Goal: Task Accomplishment & Management: Manage account settings

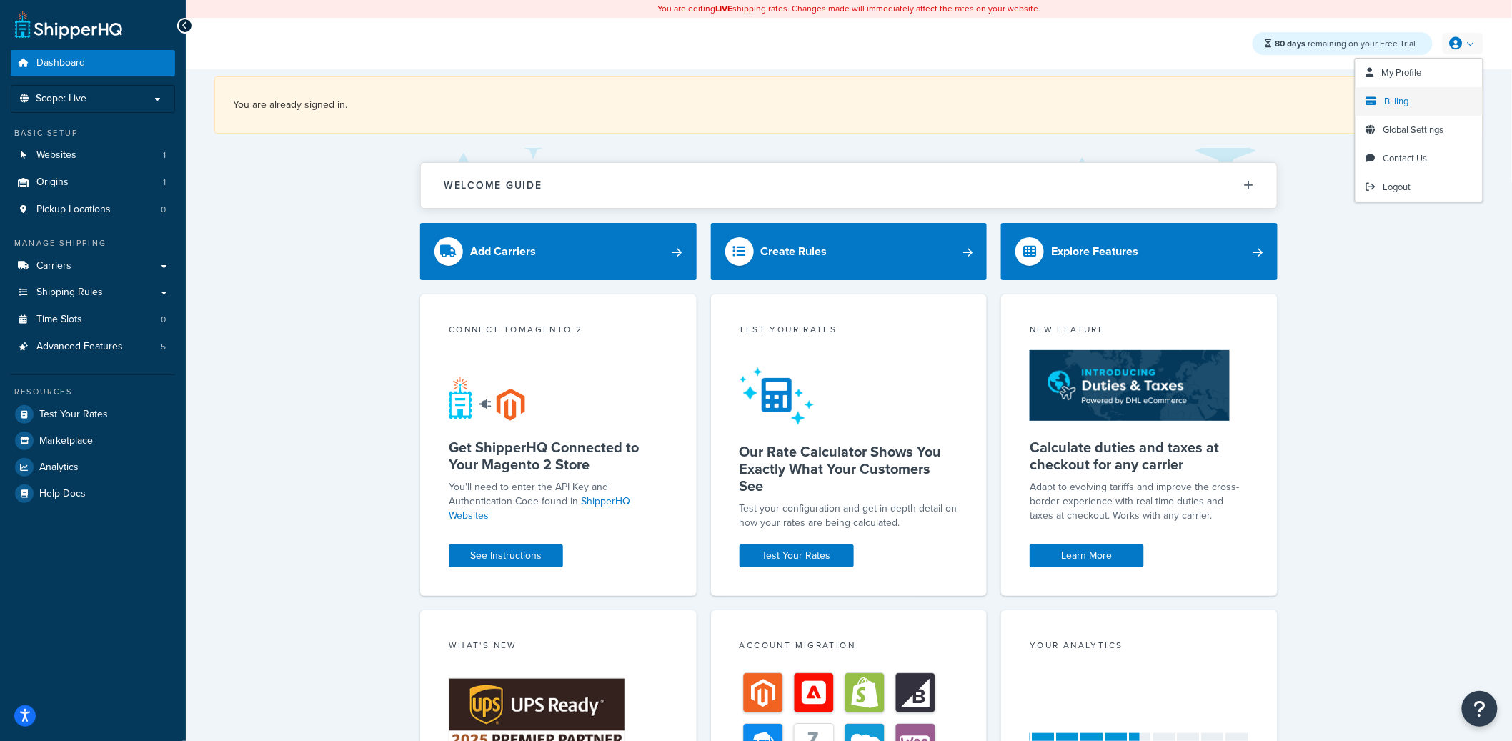
click at [1419, 99] on link "Billing" at bounding box center [1418, 101] width 127 height 29
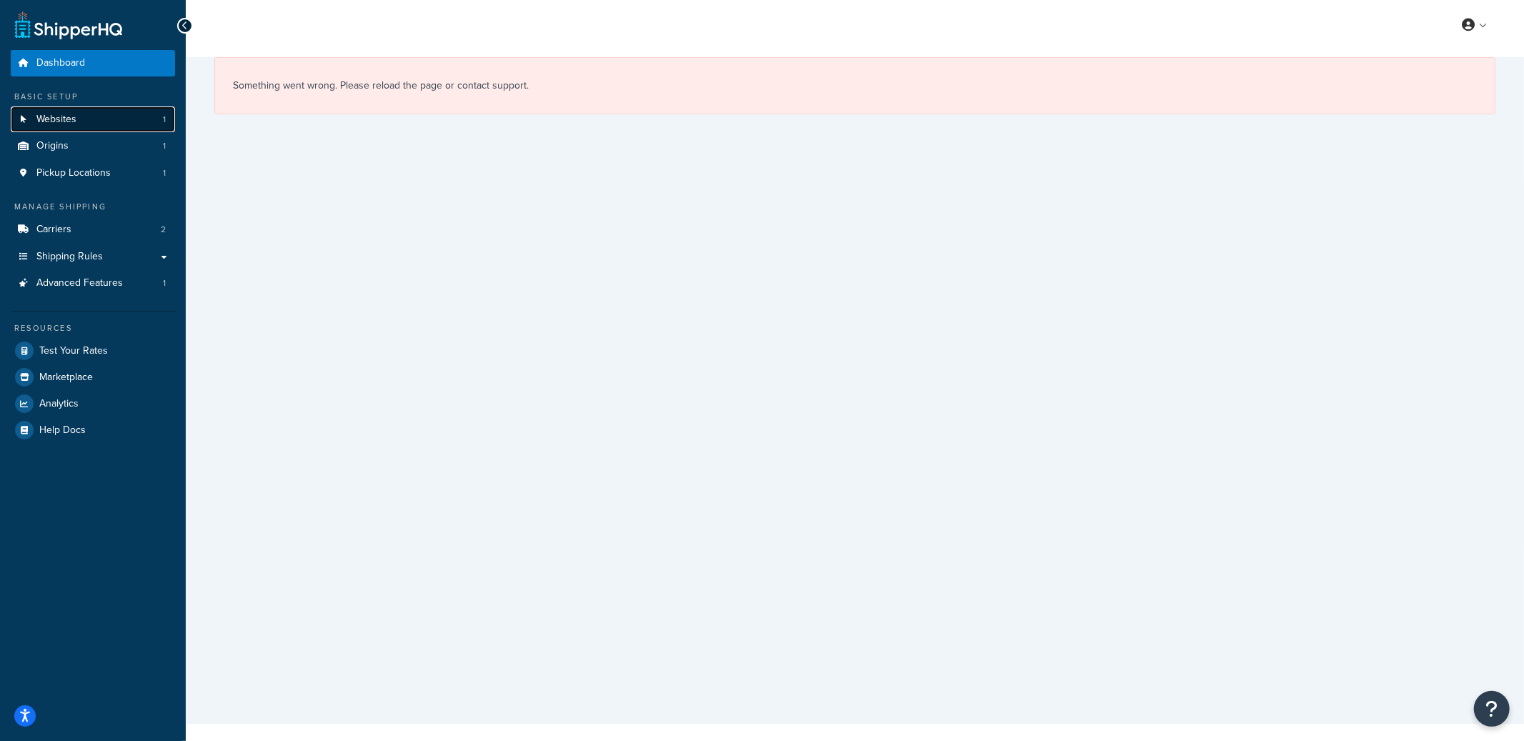
click at [89, 123] on link "Websites 1" at bounding box center [93, 119] width 164 height 26
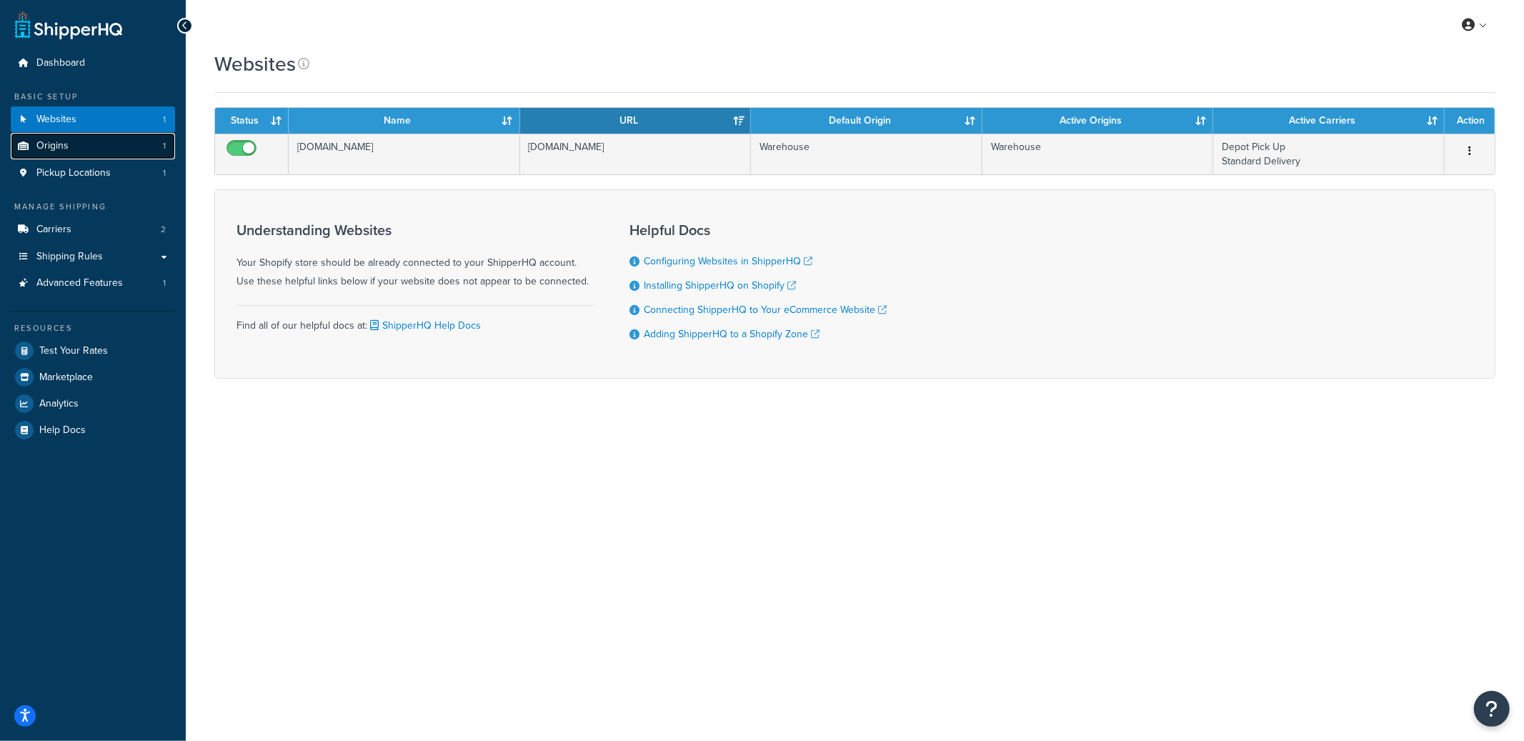
click at [155, 156] on link "Origins 1" at bounding box center [93, 146] width 164 height 26
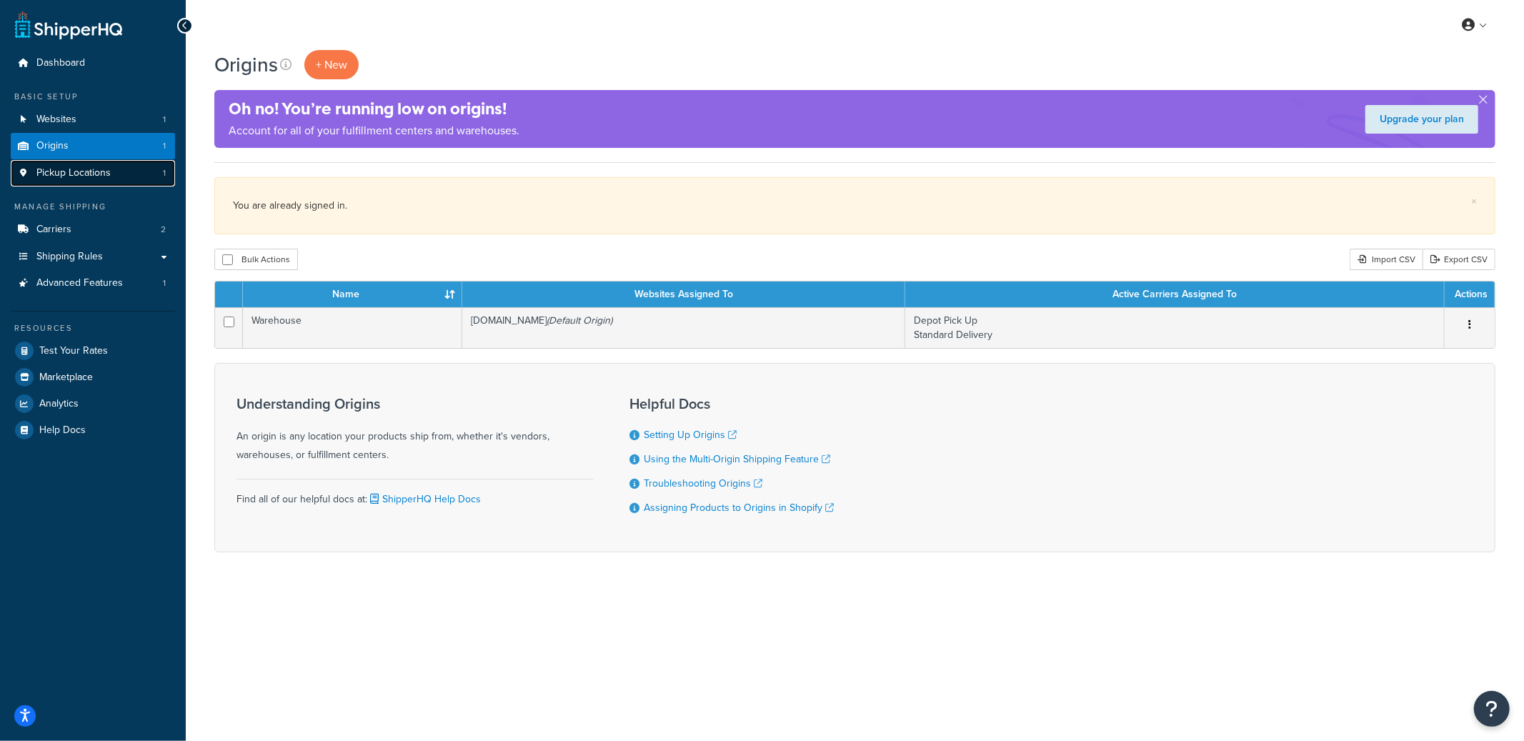
click at [142, 181] on link "Pickup Locations 1" at bounding box center [93, 173] width 164 height 26
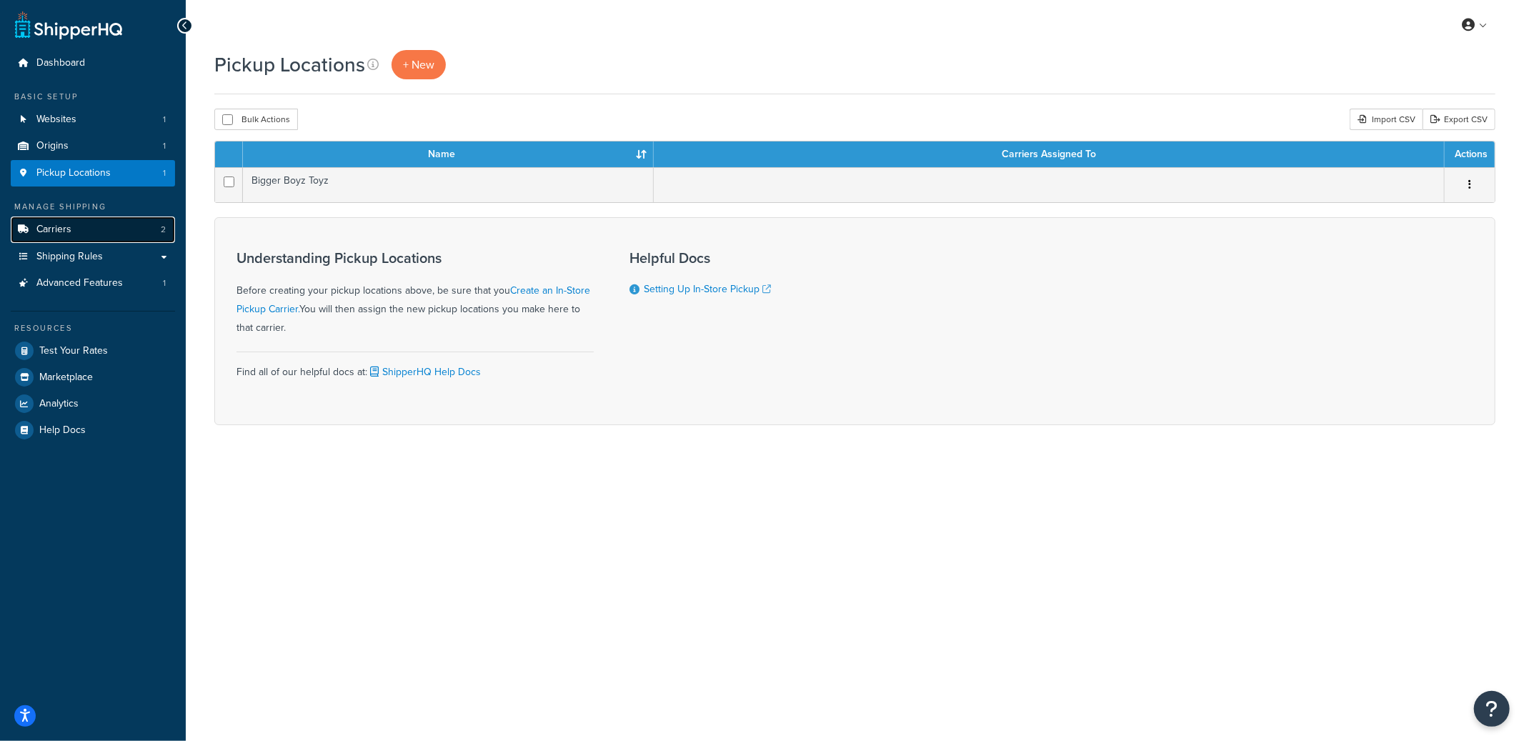
click at [118, 231] on link "Carriers 2" at bounding box center [93, 229] width 164 height 26
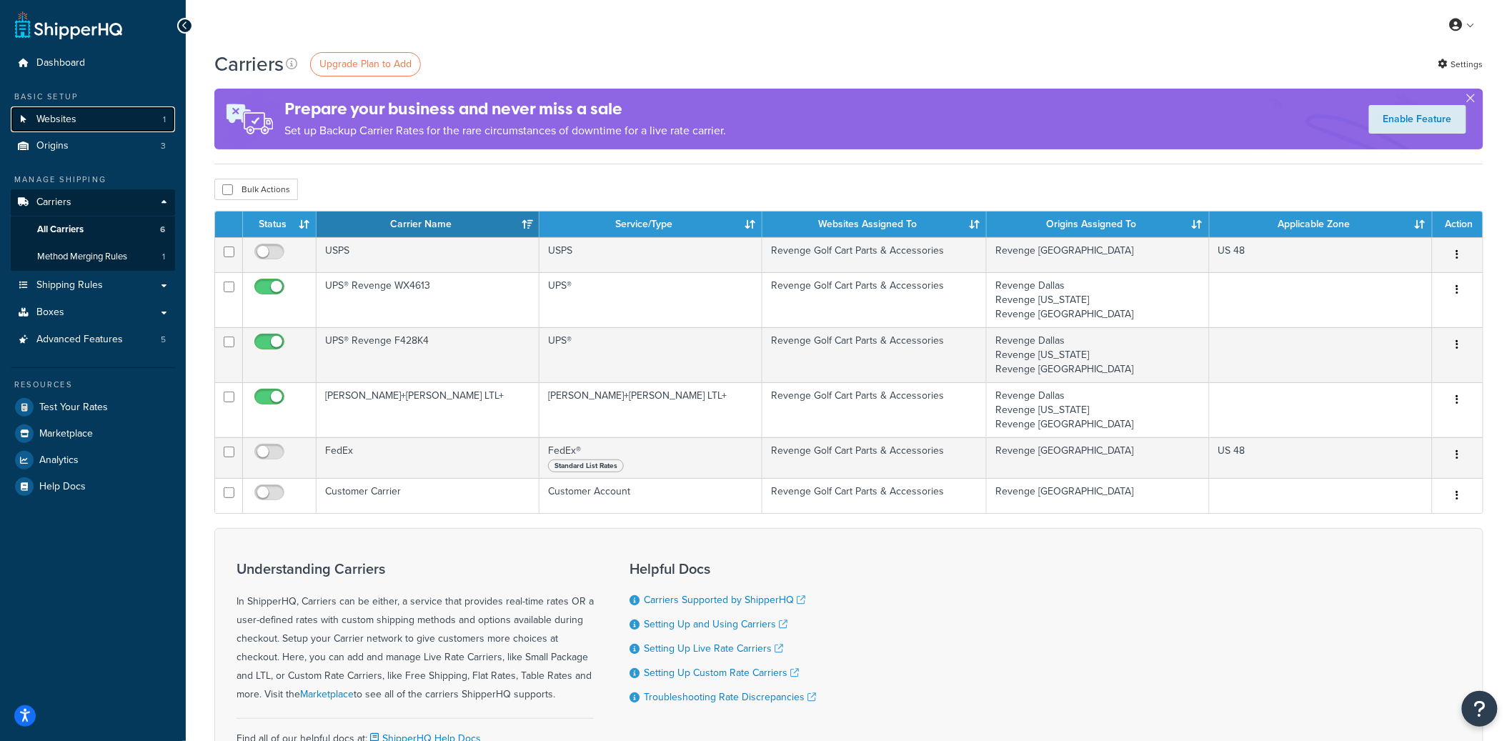
click at [105, 115] on link "Websites 1" at bounding box center [93, 119] width 164 height 26
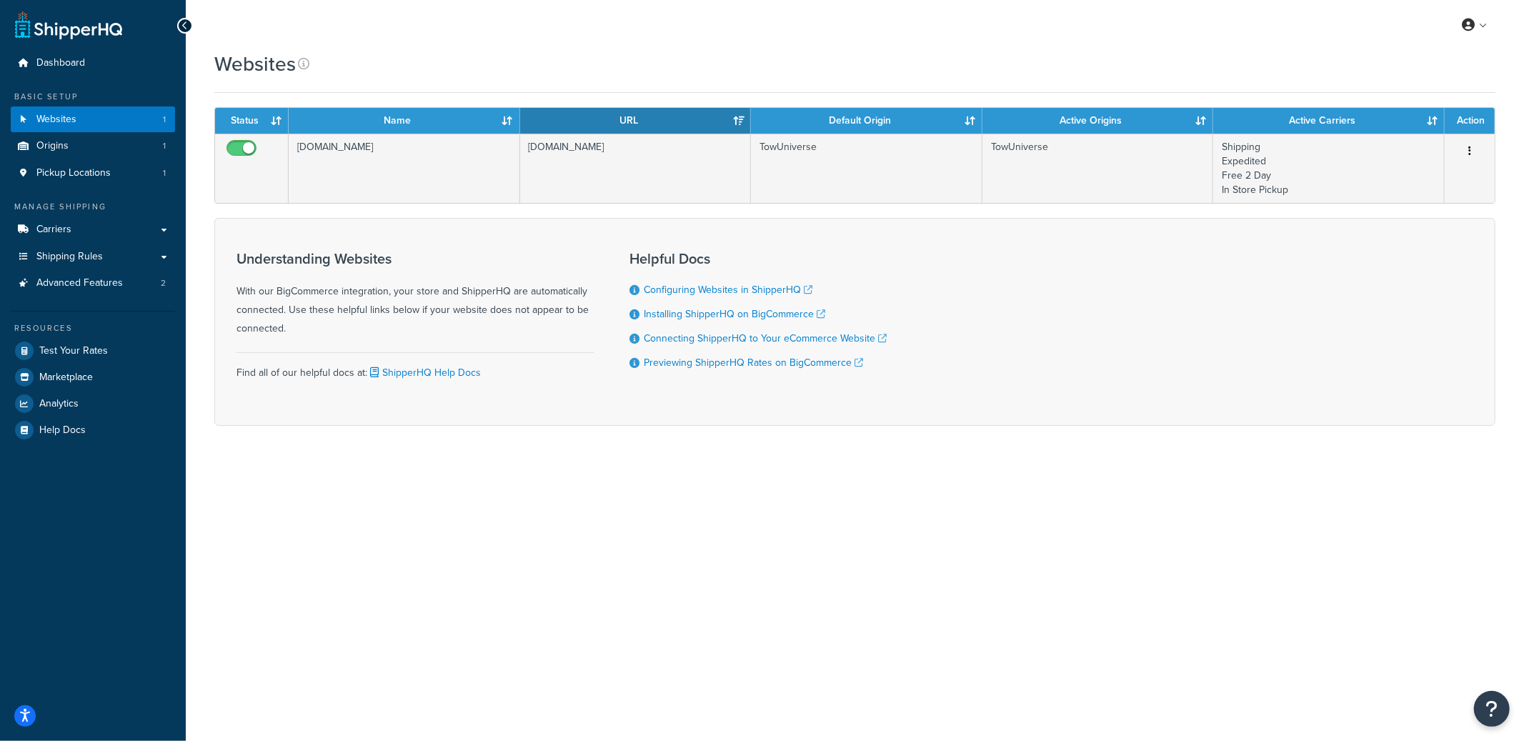
click at [107, 334] on div "Resources" at bounding box center [93, 328] width 164 height 12
click at [106, 341] on link "Test Your Rates" at bounding box center [93, 351] width 164 height 26
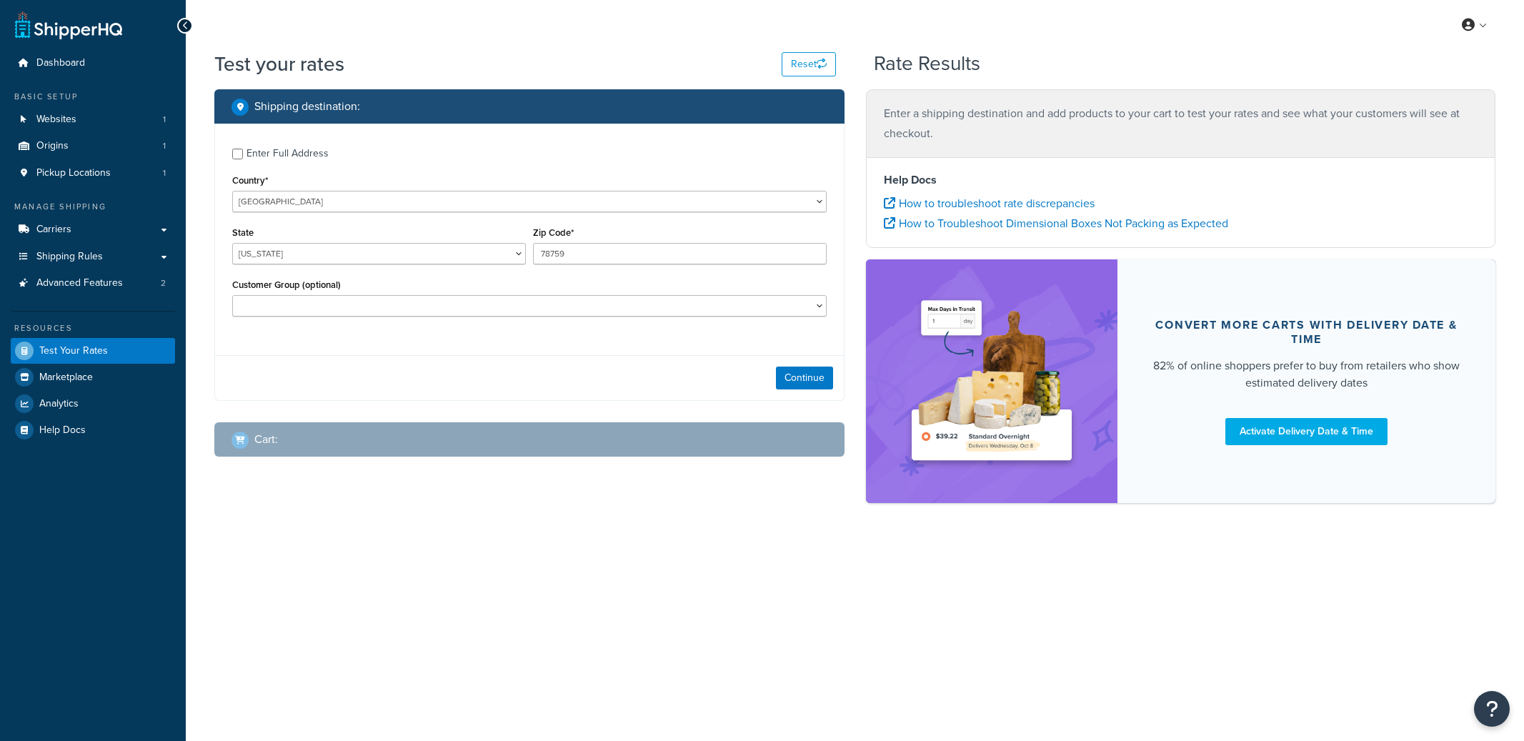
select select "[GEOGRAPHIC_DATA]"
click at [289, 159] on div "Enter Full Address" at bounding box center [287, 154] width 82 height 20
click at [243, 159] on input "Enter Full Address" at bounding box center [237, 154] width 11 height 11
checkbox input "true"
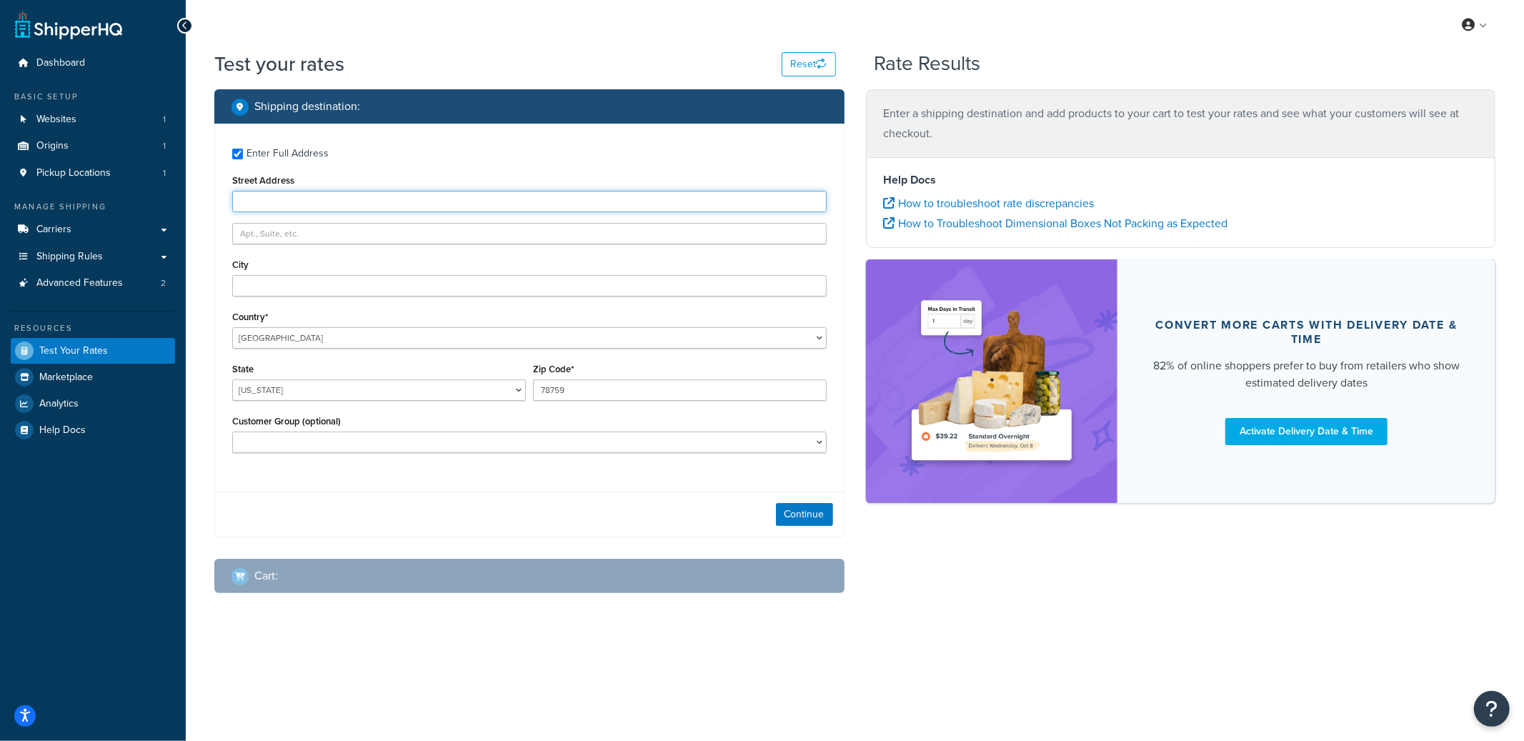
click at [331, 201] on input "Street Address" at bounding box center [529, 201] width 594 height 21
paste input "5522 Pilgrim Dr"
type input "5522 Pilgrim Dr"
click at [306, 291] on input "City" at bounding box center [529, 285] width 594 height 21
paste input "Indianapolis"
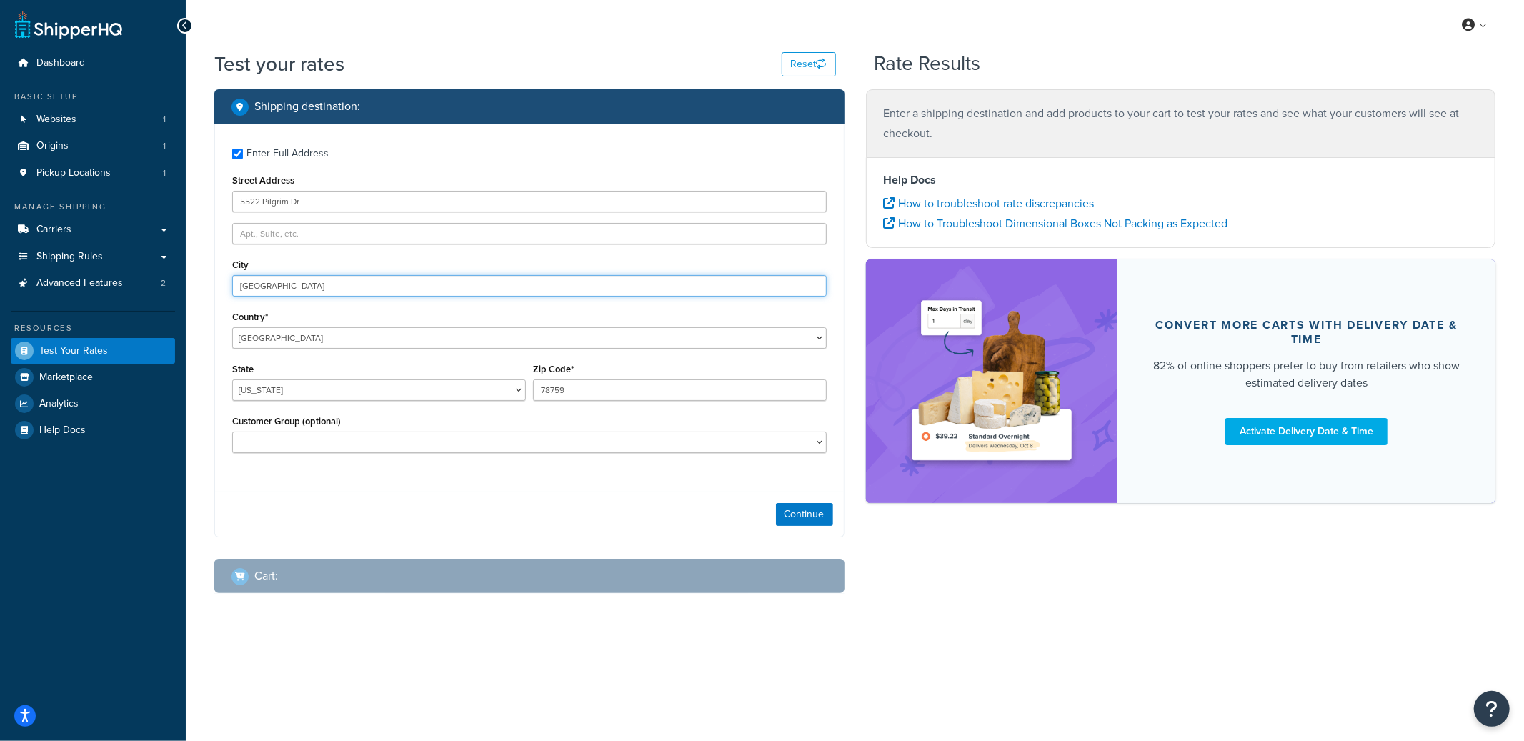
type input "Indianapolis"
select select "IN"
type input "46254"
click at [804, 516] on button "Continue" at bounding box center [804, 514] width 57 height 23
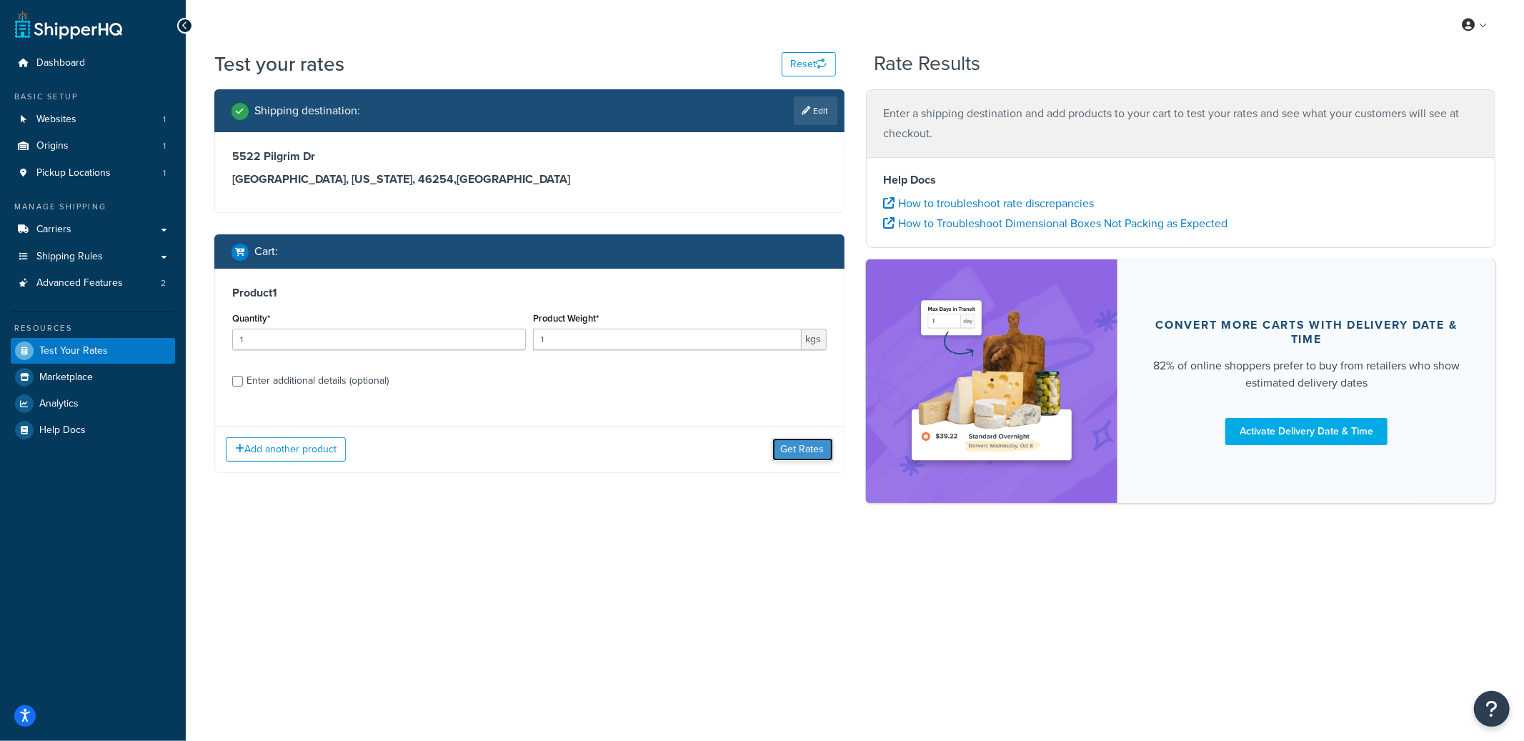
click at [814, 454] on button "Get Rates" at bounding box center [802, 449] width 61 height 23
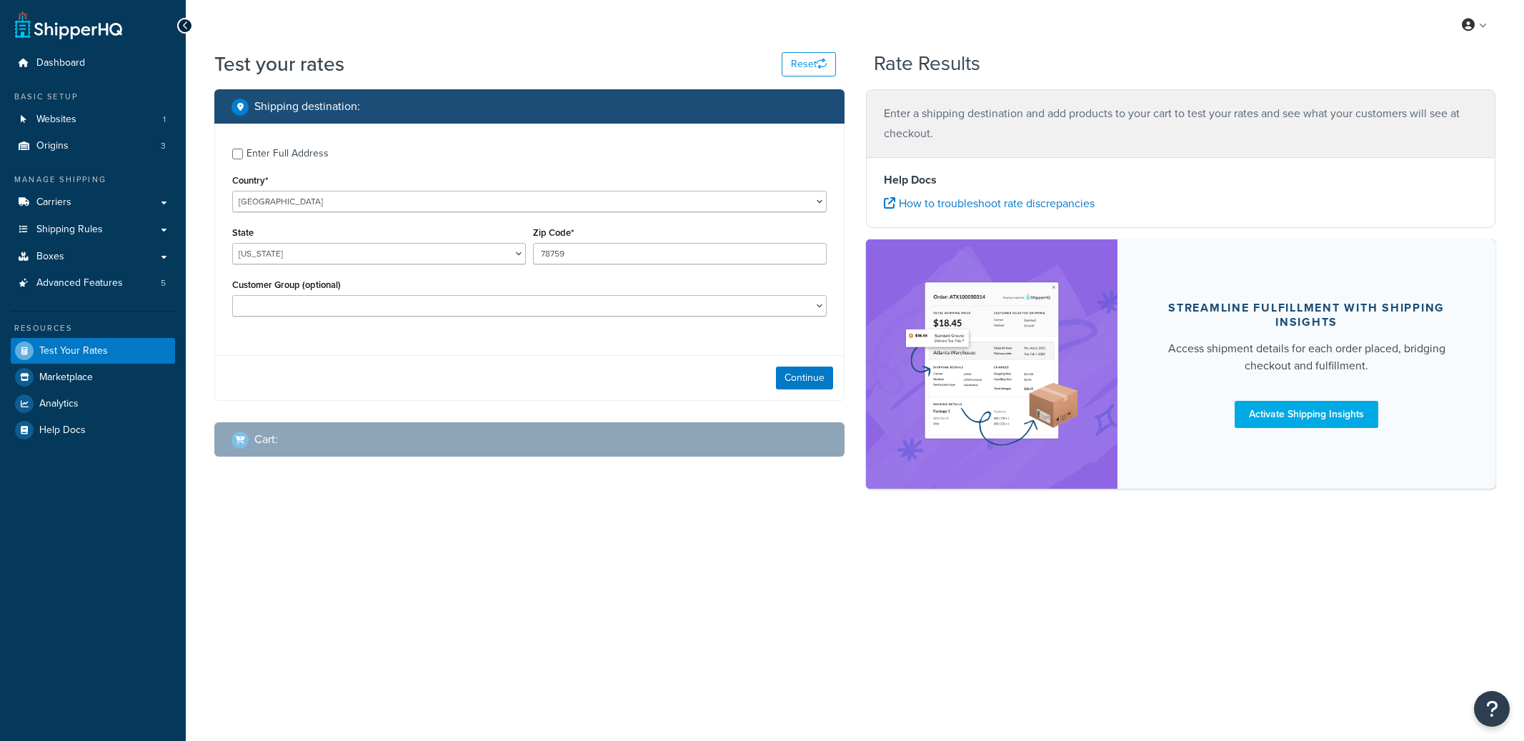
select select "[GEOGRAPHIC_DATA]"
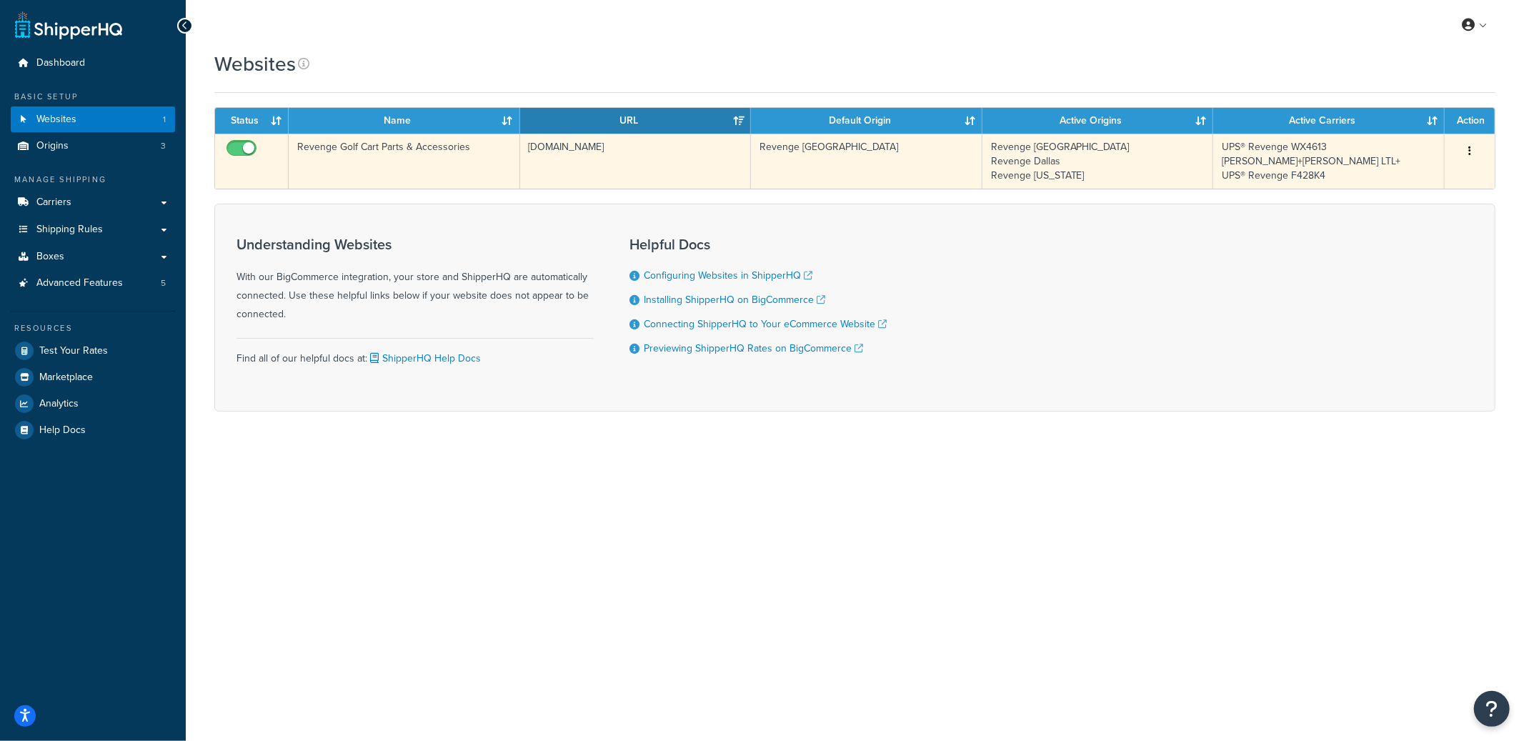
click at [445, 185] on td "Revenge Golf Cart Parts & Accessories" at bounding box center [404, 161] width 231 height 55
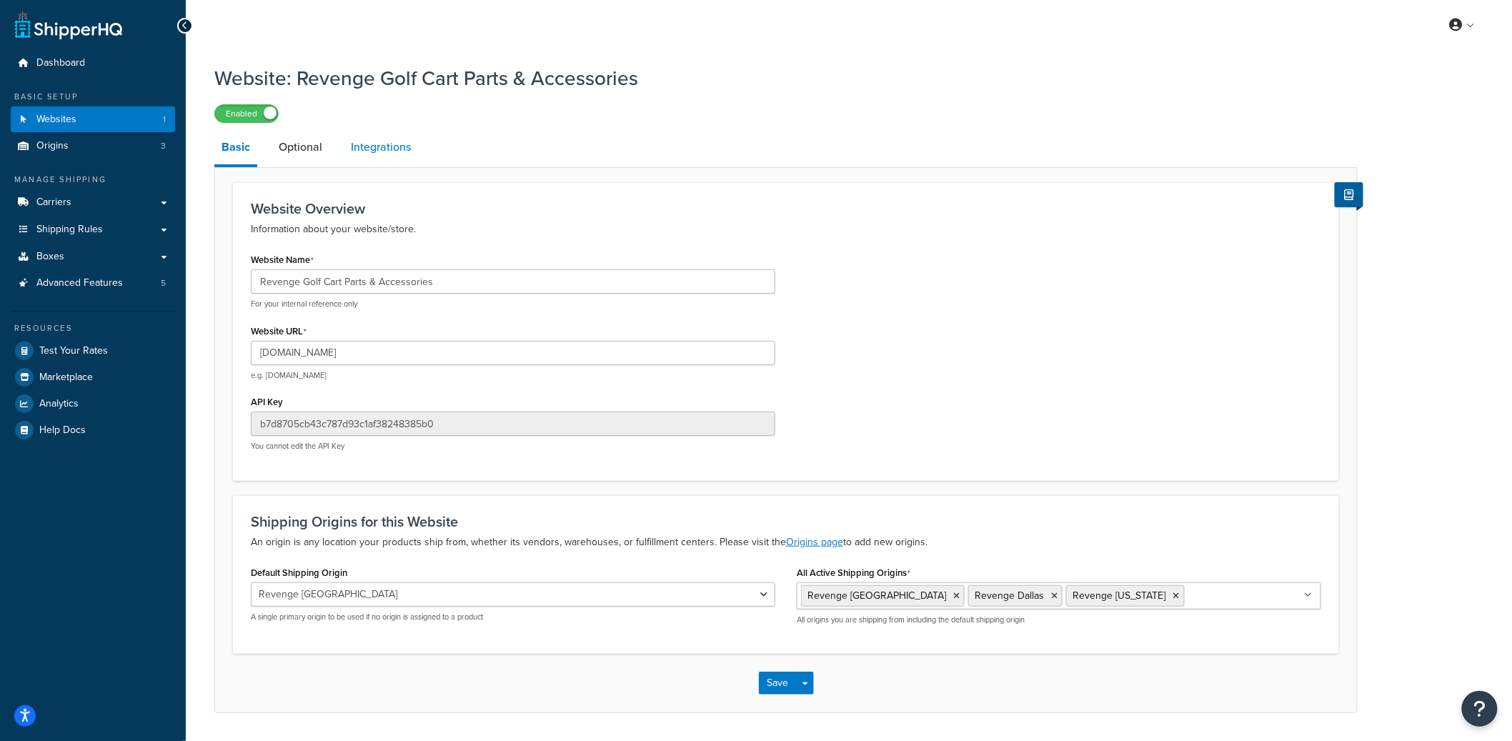
click at [375, 151] on link "Integrations" at bounding box center [381, 147] width 74 height 34
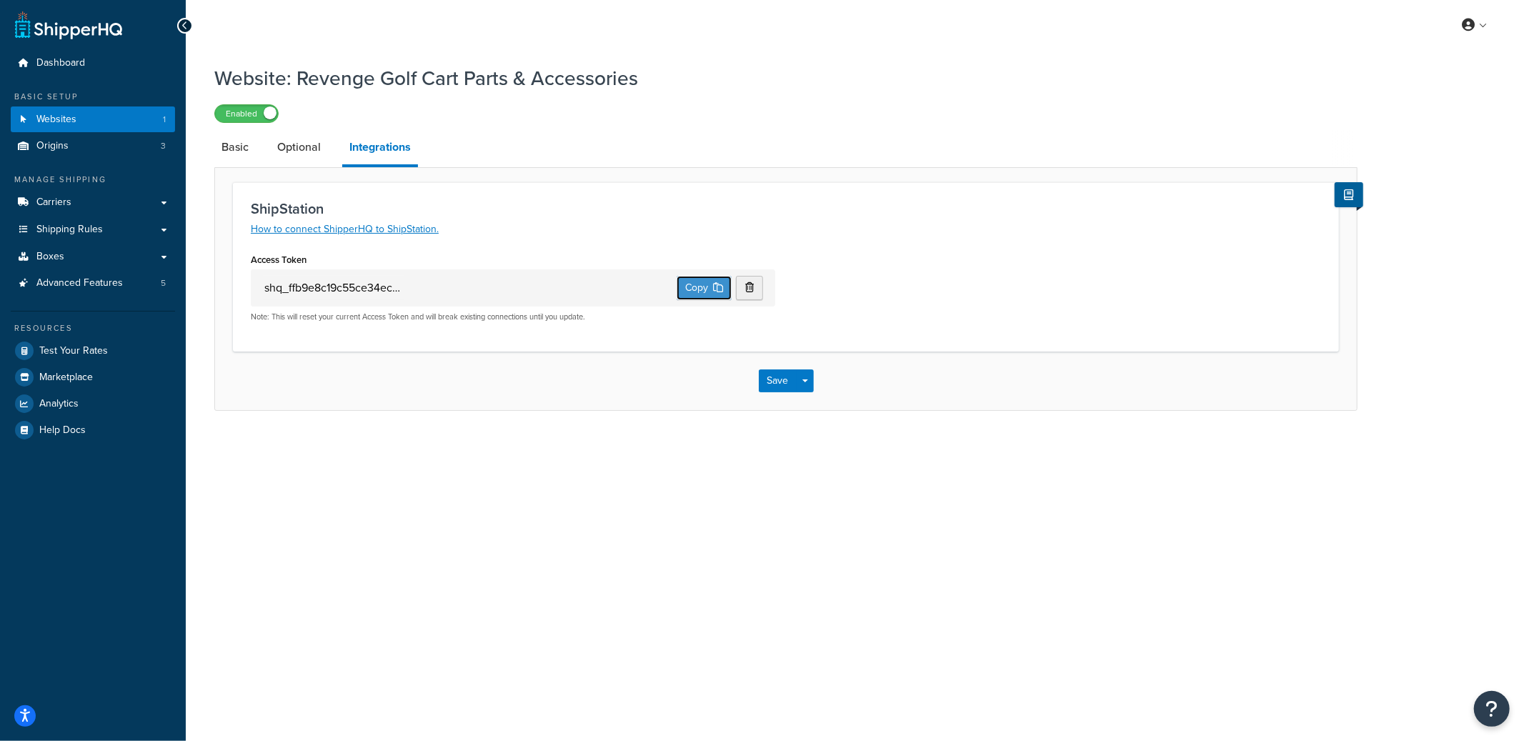
click at [696, 293] on button "Copy" at bounding box center [703, 288] width 55 height 24
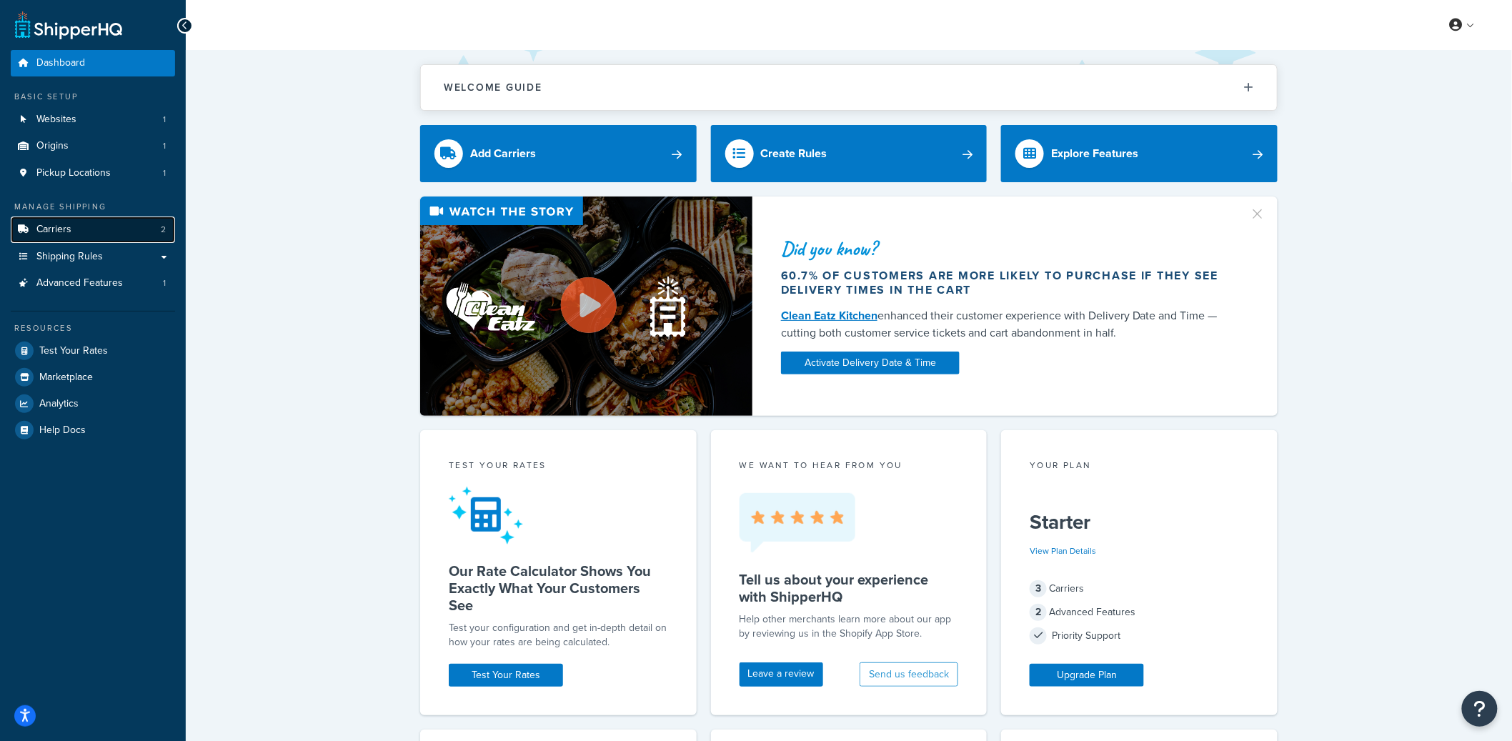
click at [82, 222] on link "Carriers 2" at bounding box center [93, 229] width 164 height 26
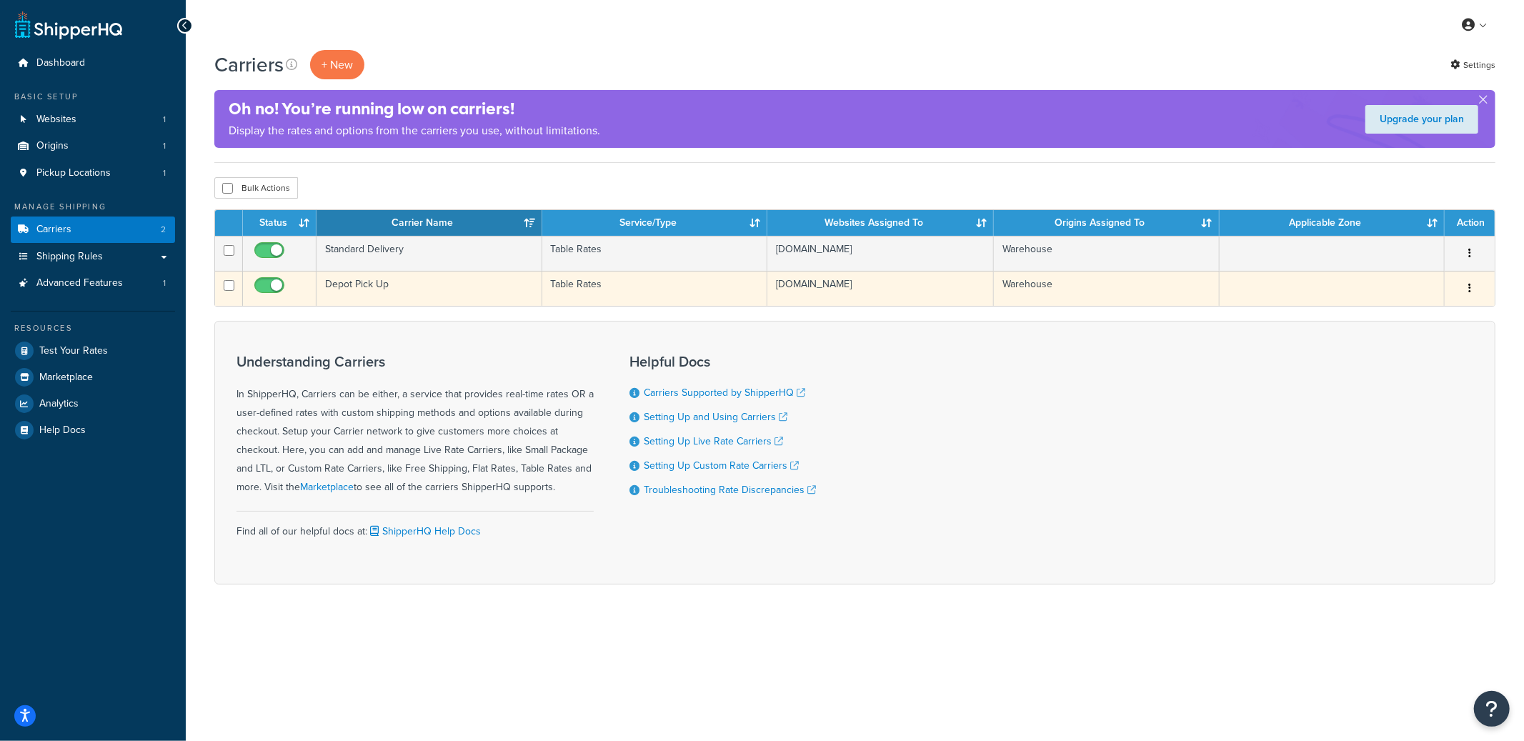
click at [466, 296] on td "Depot Pick Up" at bounding box center [428, 288] width 225 height 35
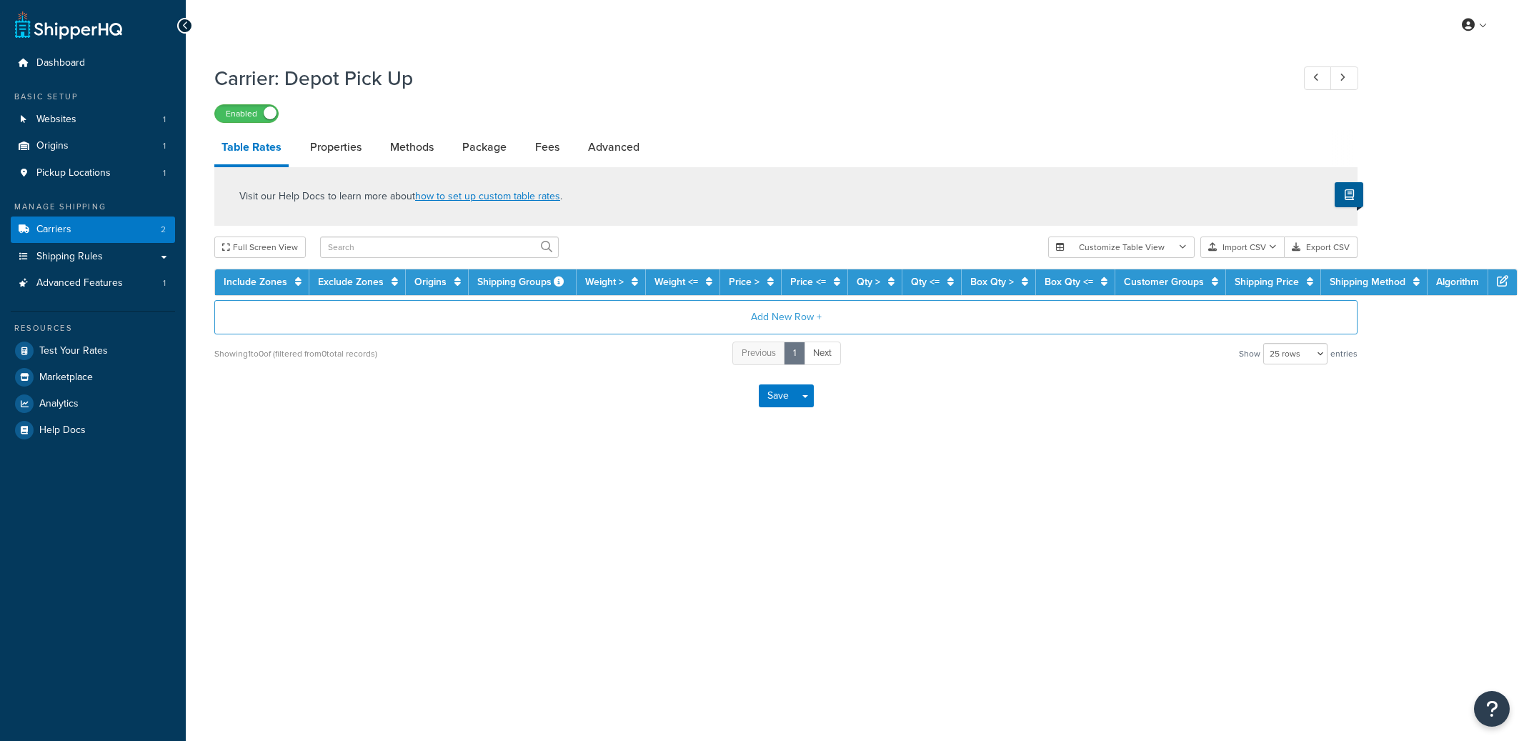
select select "25"
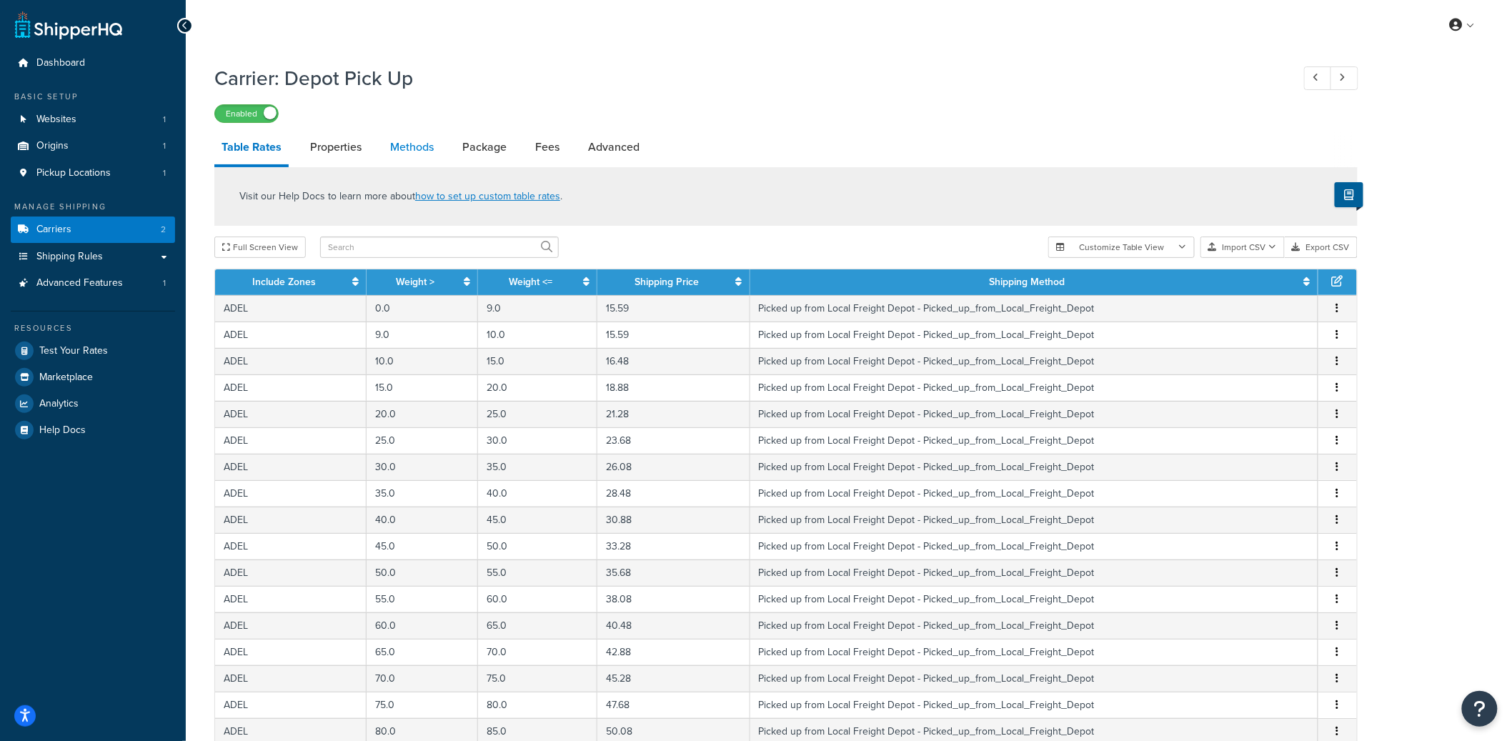
click at [401, 163] on link "Methods" at bounding box center [412, 147] width 58 height 34
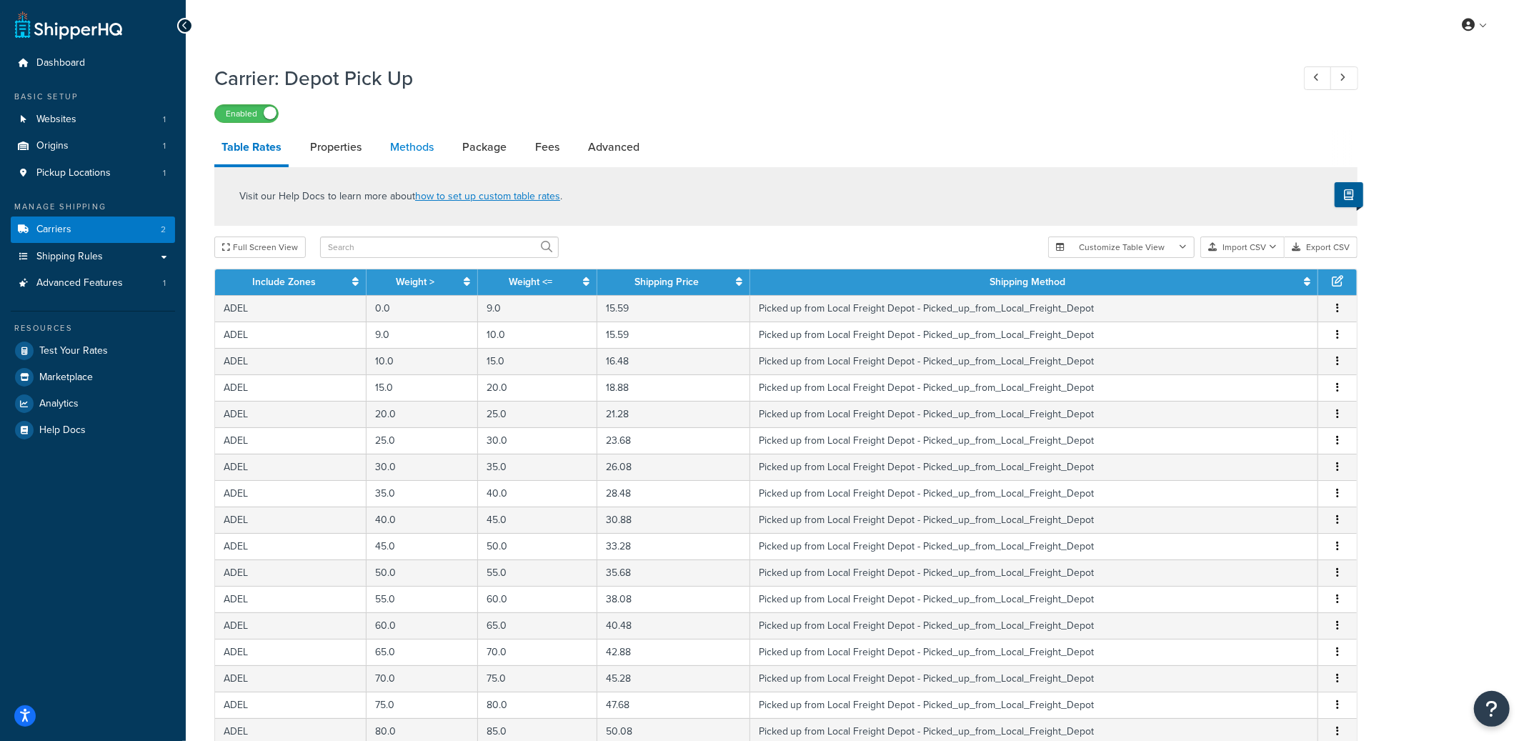
select select "25"
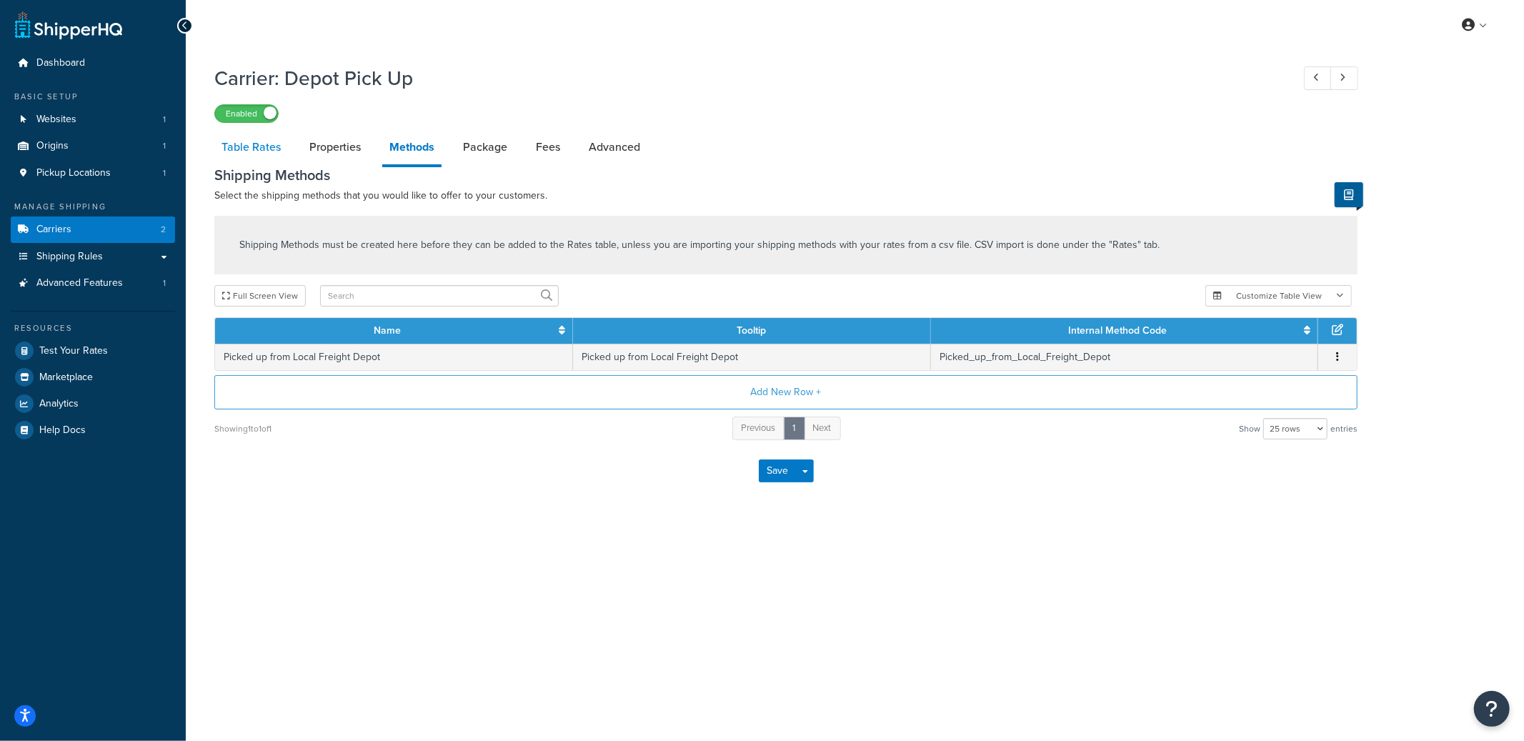
click at [270, 155] on link "Table Rates" at bounding box center [251, 147] width 74 height 34
select select "25"
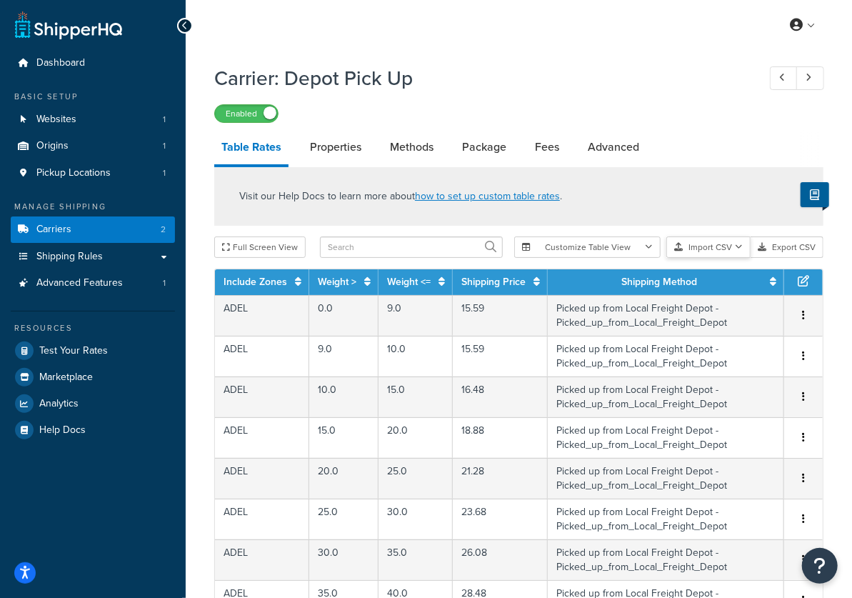
click at [732, 249] on button "Import CSV" at bounding box center [708, 246] width 84 height 21
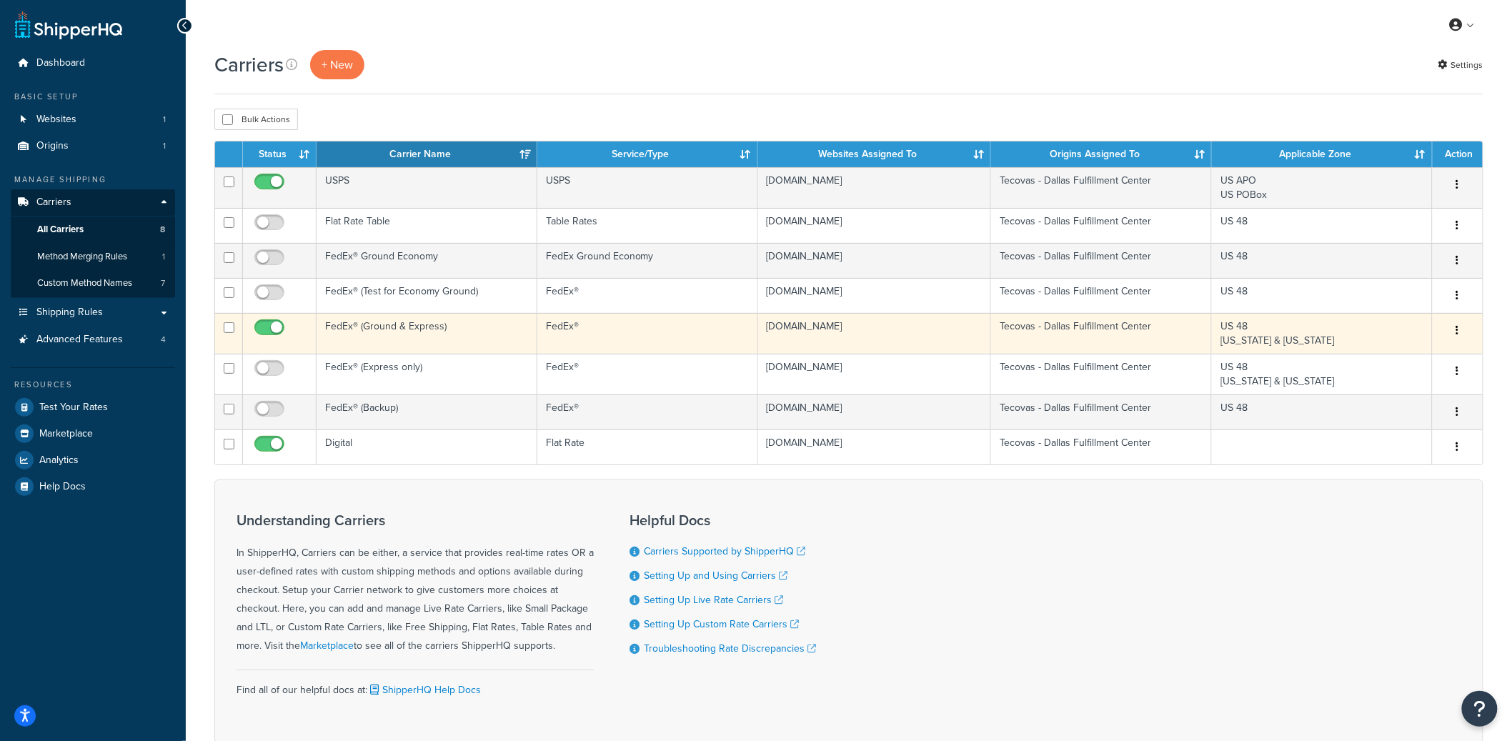
click at [458, 335] on td "FedEx® (Ground & Express)" at bounding box center [426, 333] width 221 height 41
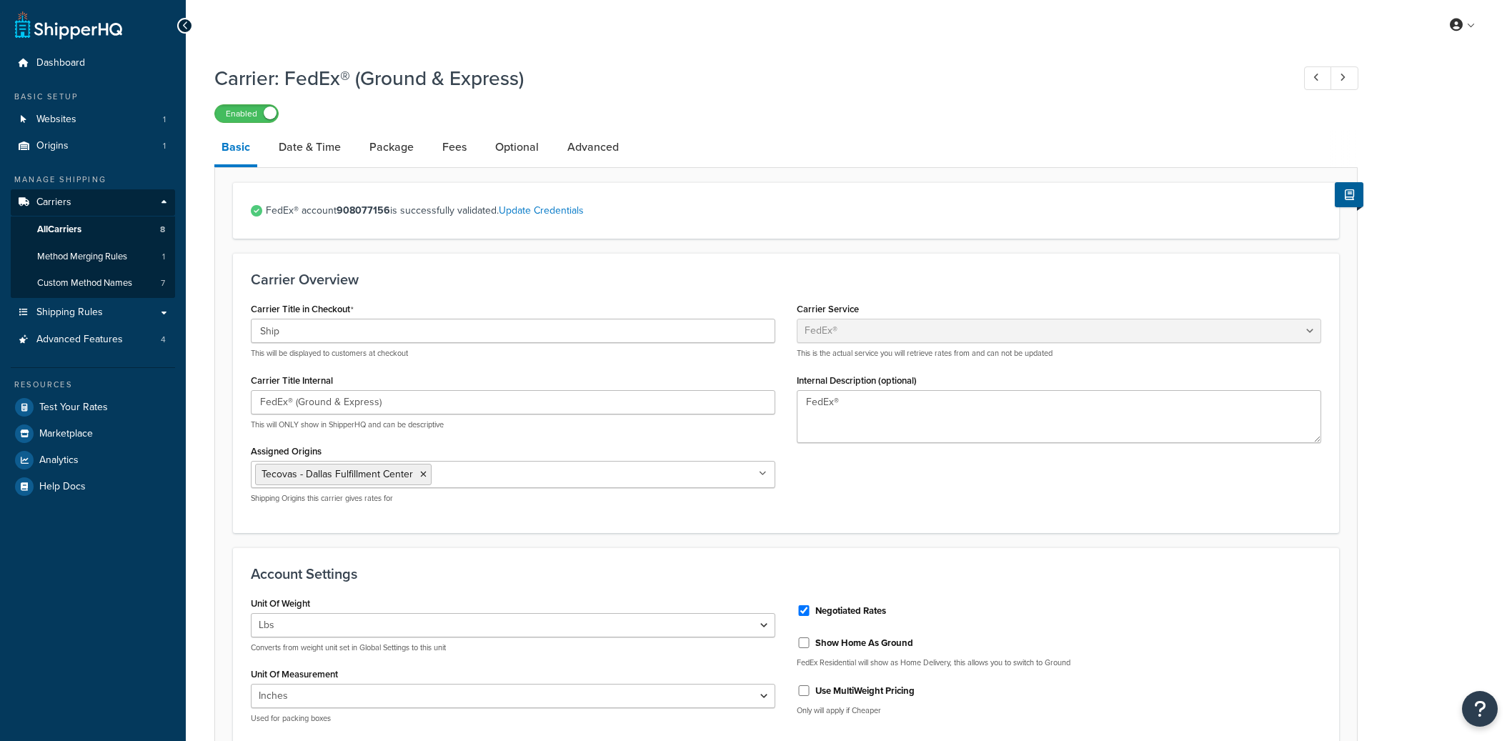
select select "fedEx"
select select "REGULAR_PICKUP"
select select "YOUR_PACKAGING"
click at [314, 140] on link "Date & Time" at bounding box center [309, 147] width 76 height 34
select select "MEd"
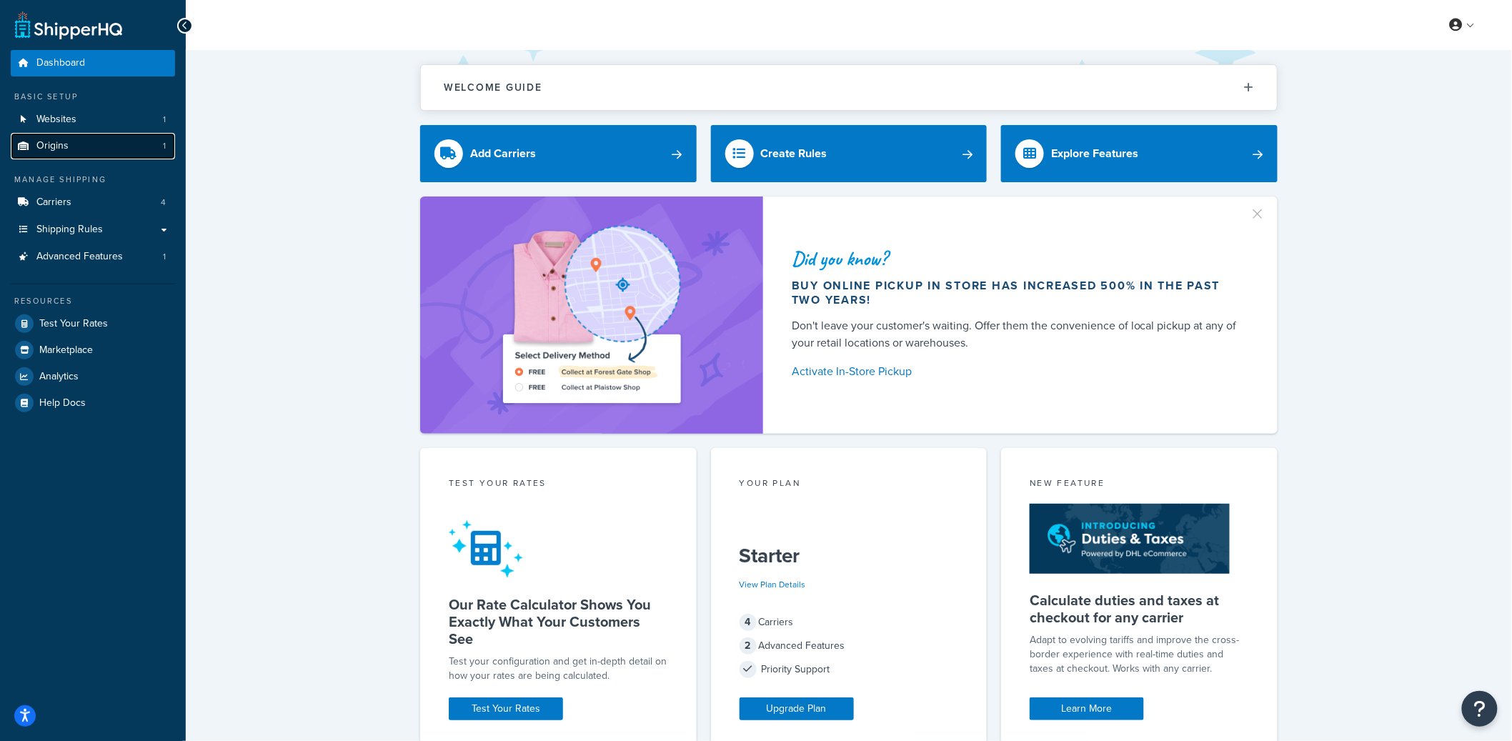
click at [141, 135] on link "Origins 1" at bounding box center [93, 146] width 164 height 26
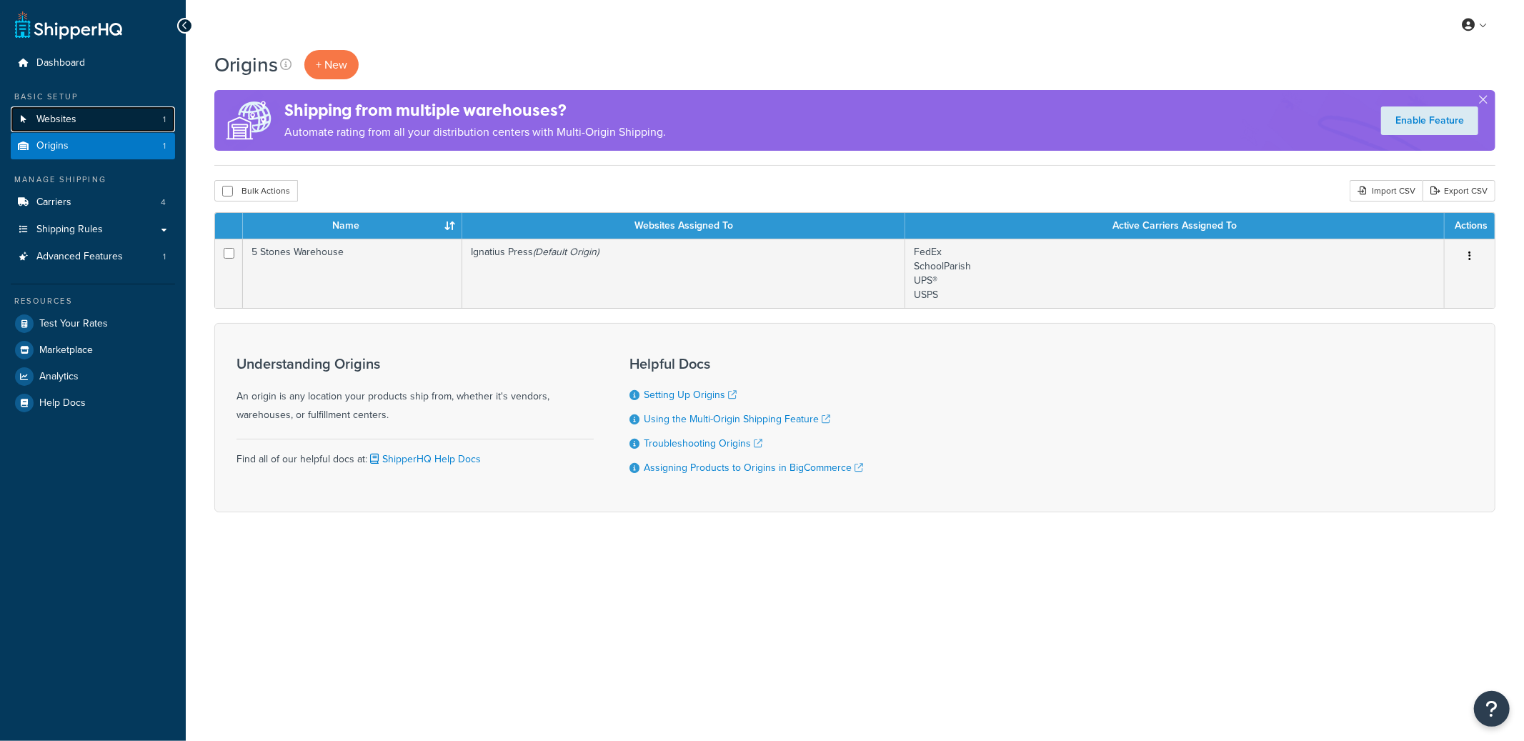
click at [135, 120] on link "Websites 1" at bounding box center [93, 119] width 164 height 26
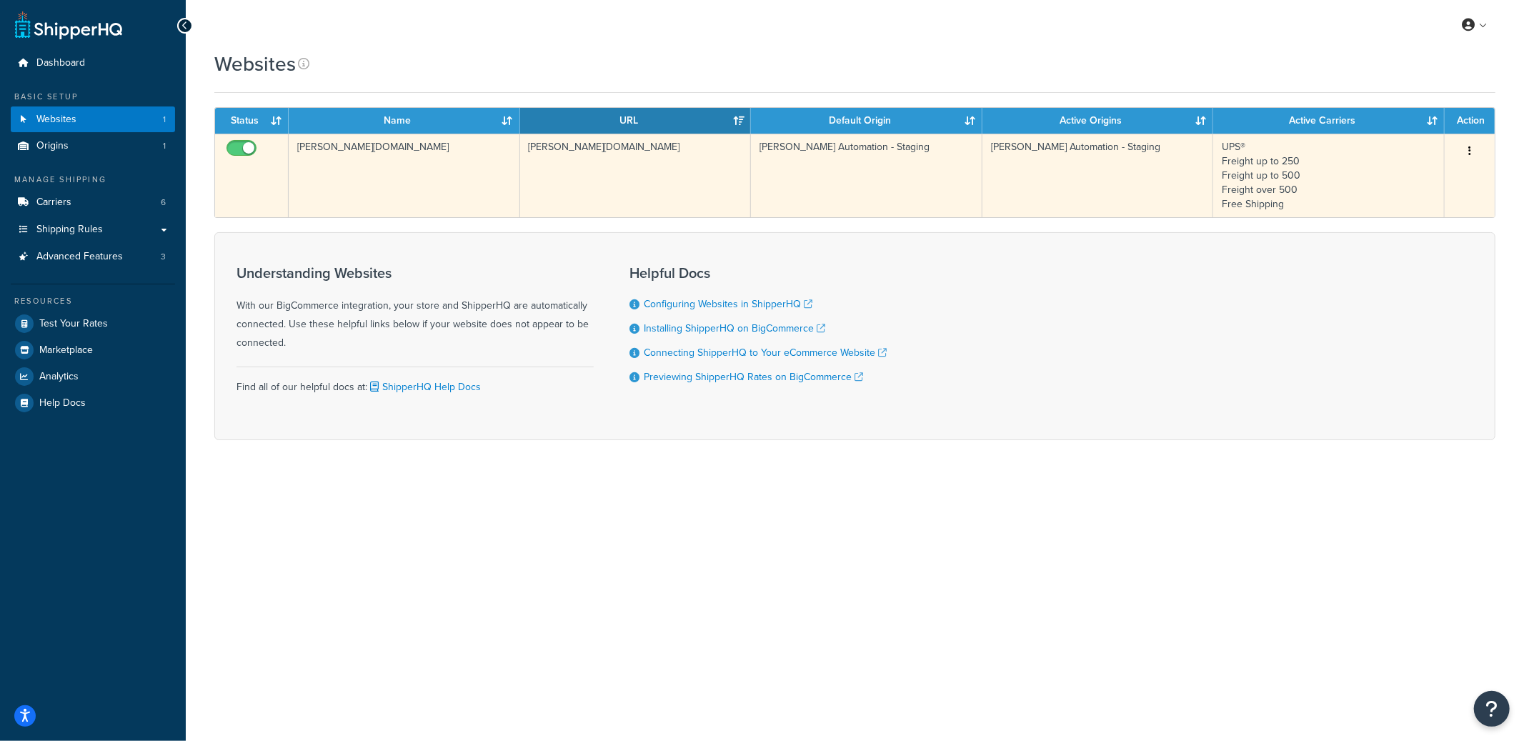
click at [390, 184] on td "[PERSON_NAME][DOMAIN_NAME]" at bounding box center [404, 176] width 231 height 84
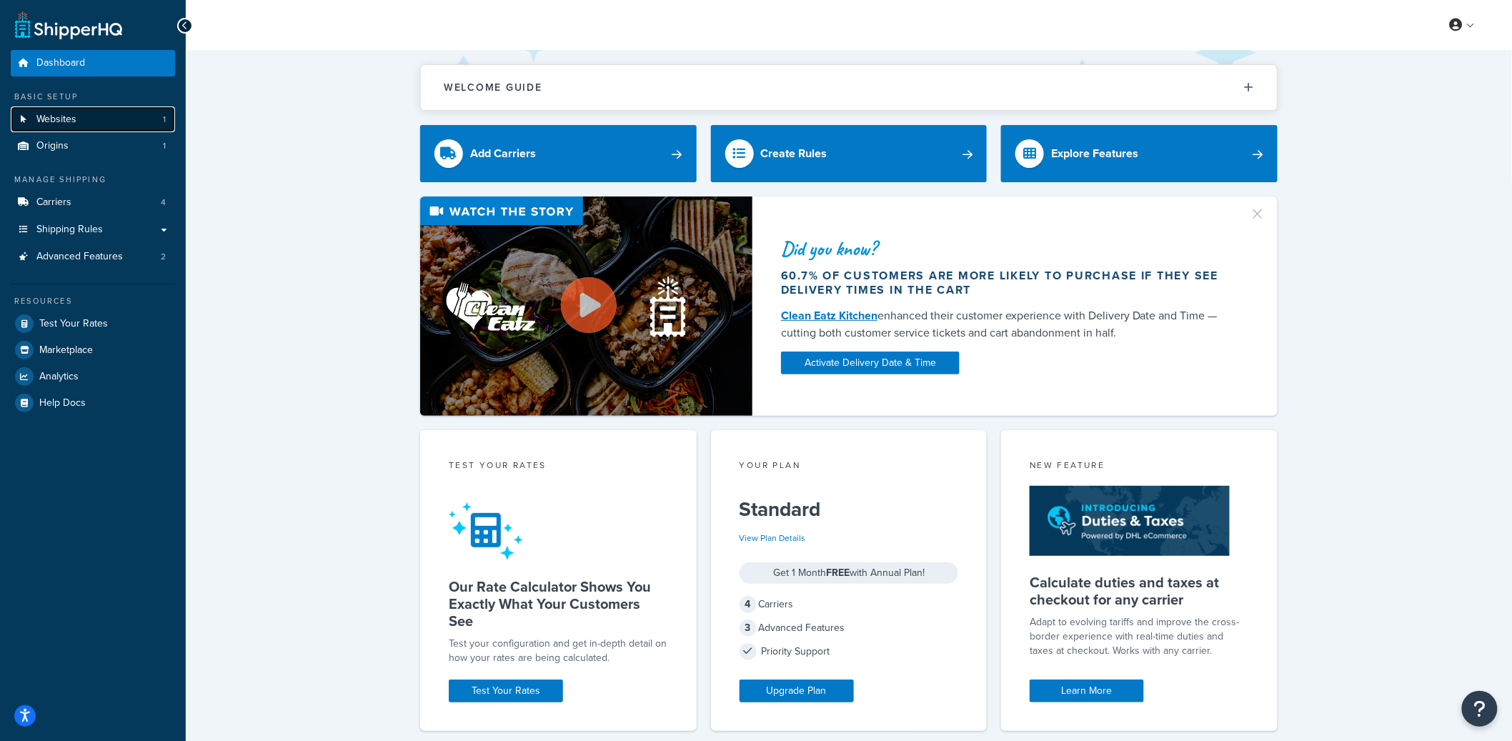
click at [110, 124] on link "Websites 1" at bounding box center [93, 119] width 164 height 26
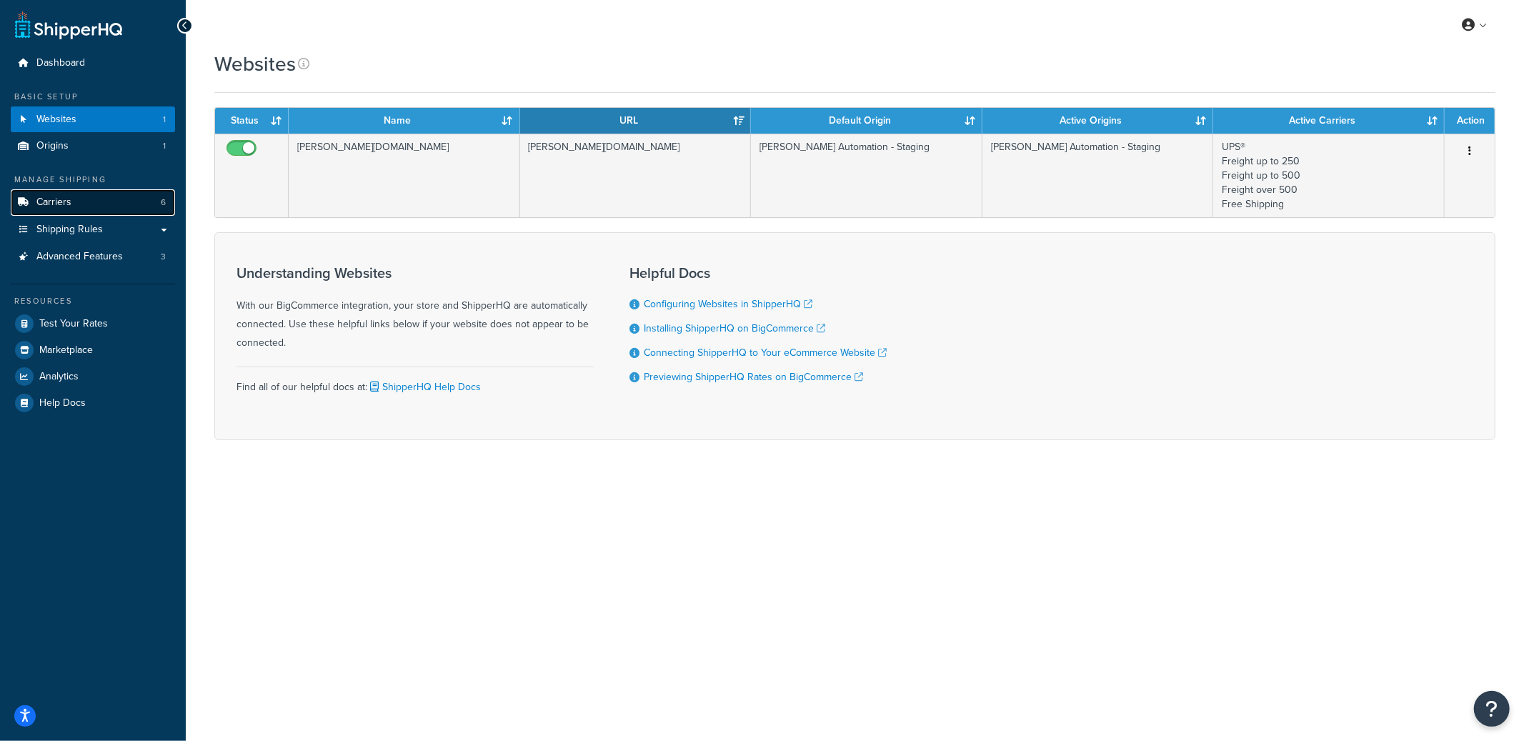
click at [69, 202] on span "Carriers" at bounding box center [53, 202] width 35 height 12
